Goal: Information Seeking & Learning: Understand process/instructions

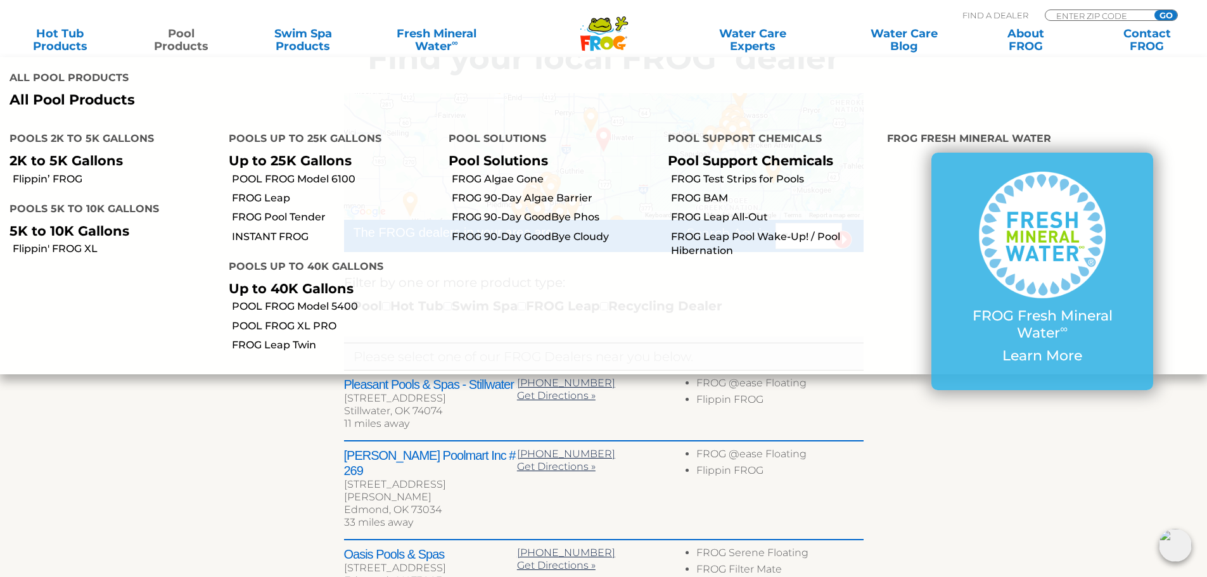
click at [195, 46] on link "Pool Products" at bounding box center [181, 39] width 94 height 25
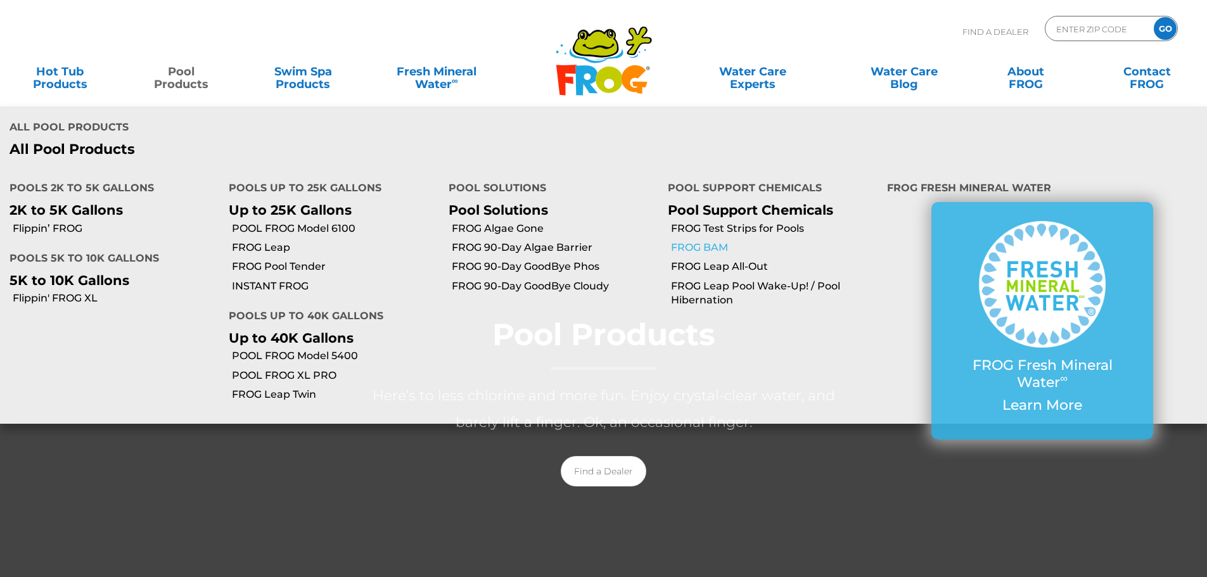
click at [714, 246] on link "FROG BAM" at bounding box center [774, 248] width 207 height 14
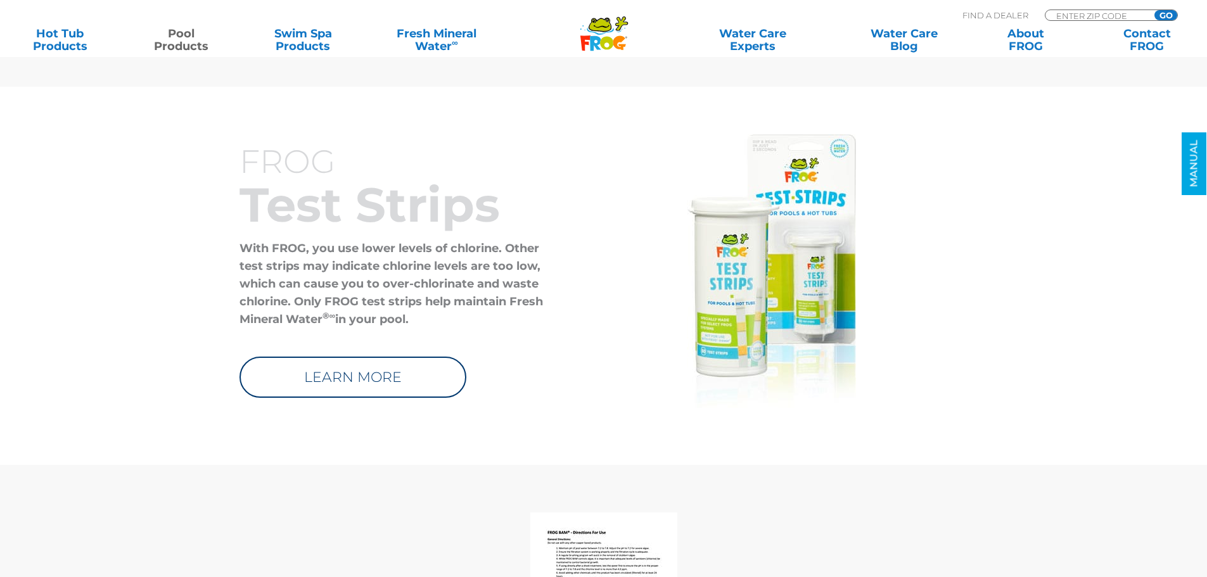
scroll to position [5829, 0]
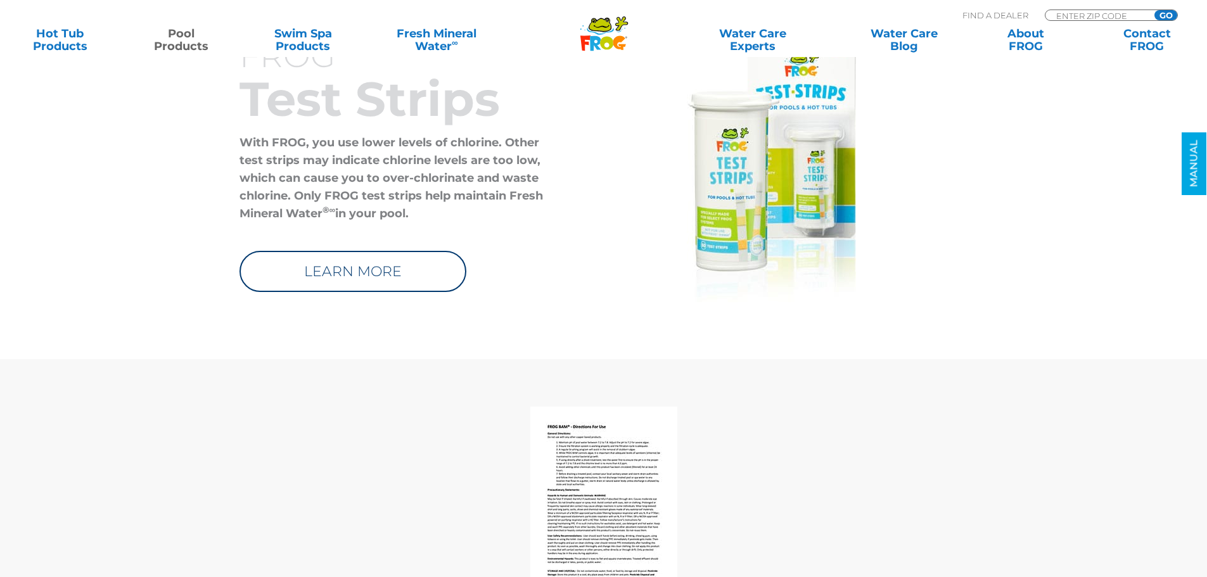
click at [588, 452] on img at bounding box center [603, 502] width 147 height 190
